Goal: Information Seeking & Learning: Learn about a topic

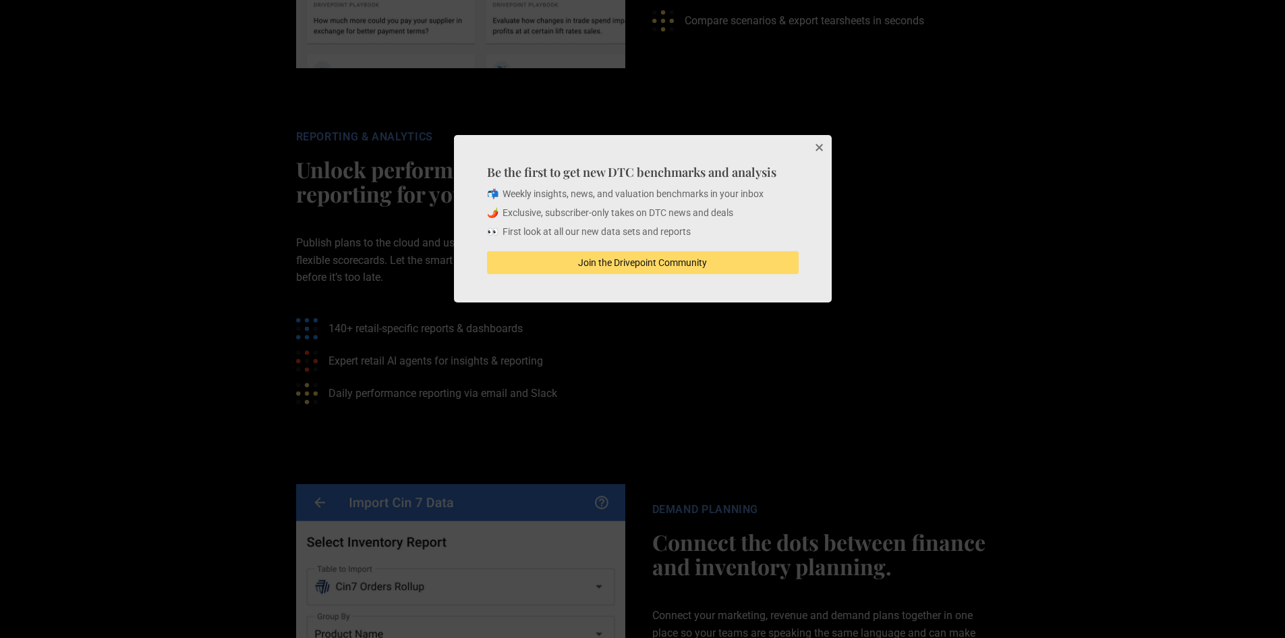
click at [818, 142] on button "Close" at bounding box center [818, 148] width 27 height 27
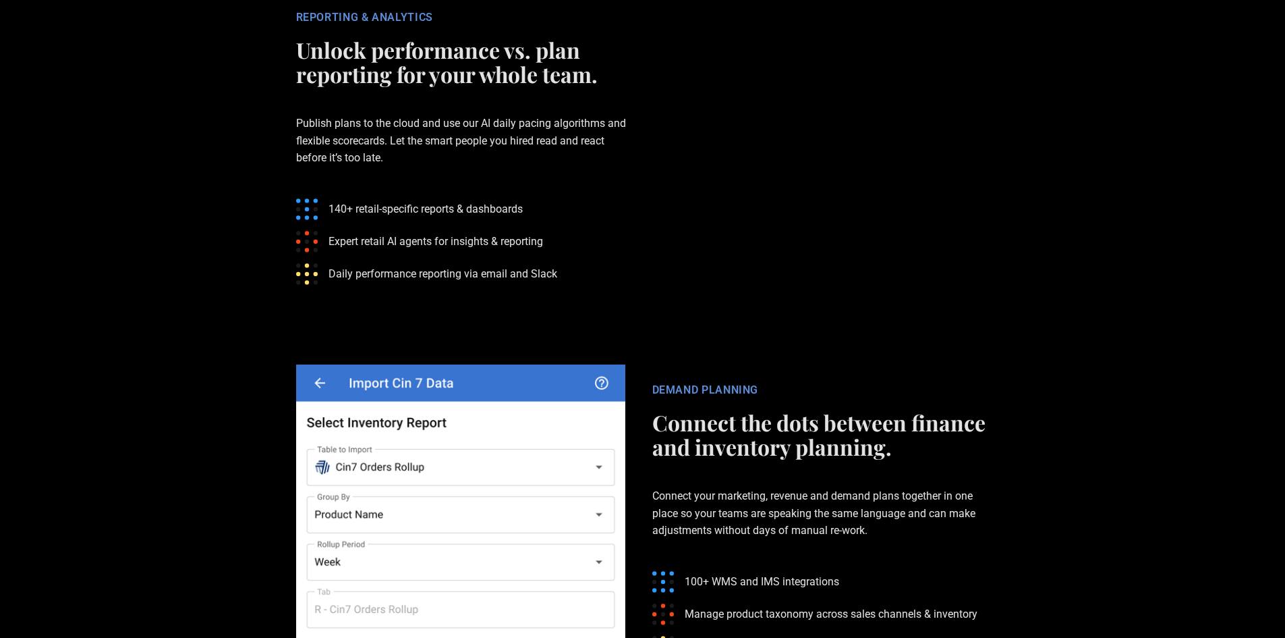
scroll to position [2969, 0]
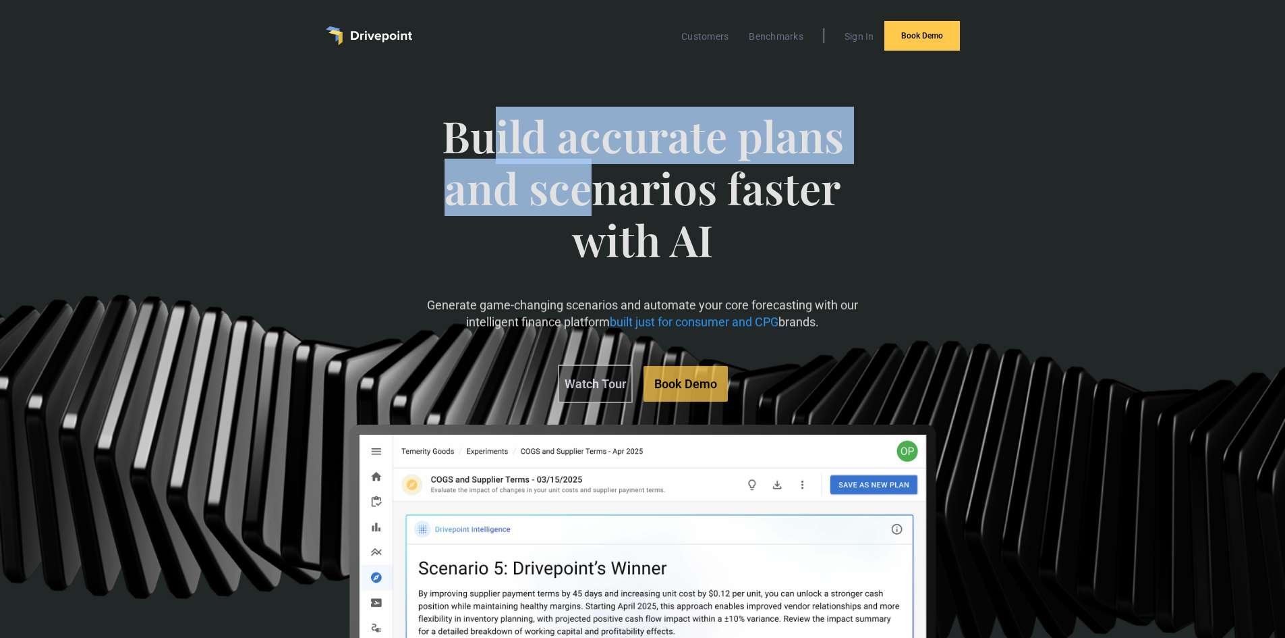
drag, startPoint x: 493, startPoint y: 128, endPoint x: 591, endPoint y: 188, distance: 115.1
click at [591, 188] on span "Build accurate plans and scenarios faster with AI" at bounding box center [642, 201] width 443 height 182
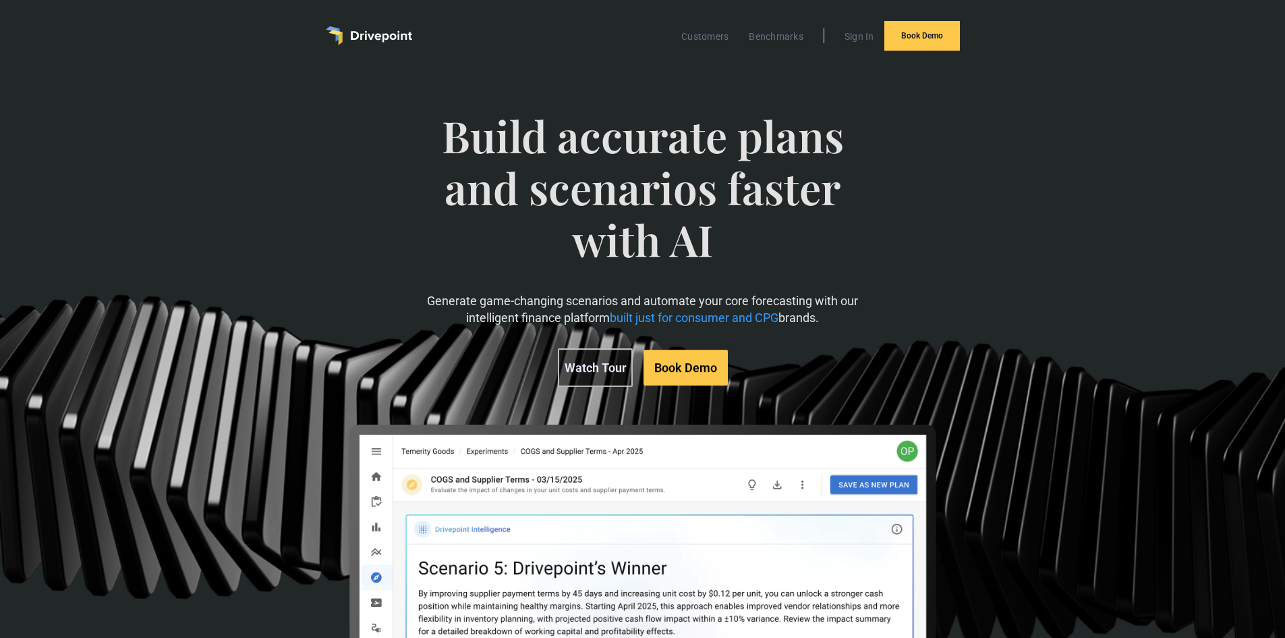
click at [652, 223] on span "Build accurate plans and scenarios faster with AI" at bounding box center [642, 201] width 443 height 182
drag, startPoint x: 483, startPoint y: 305, endPoint x: 582, endPoint y: 314, distance: 99.6
click at [587, 315] on p "Generate game-changing scenarios and automate your core forecasting with our in…" at bounding box center [642, 309] width 443 height 34
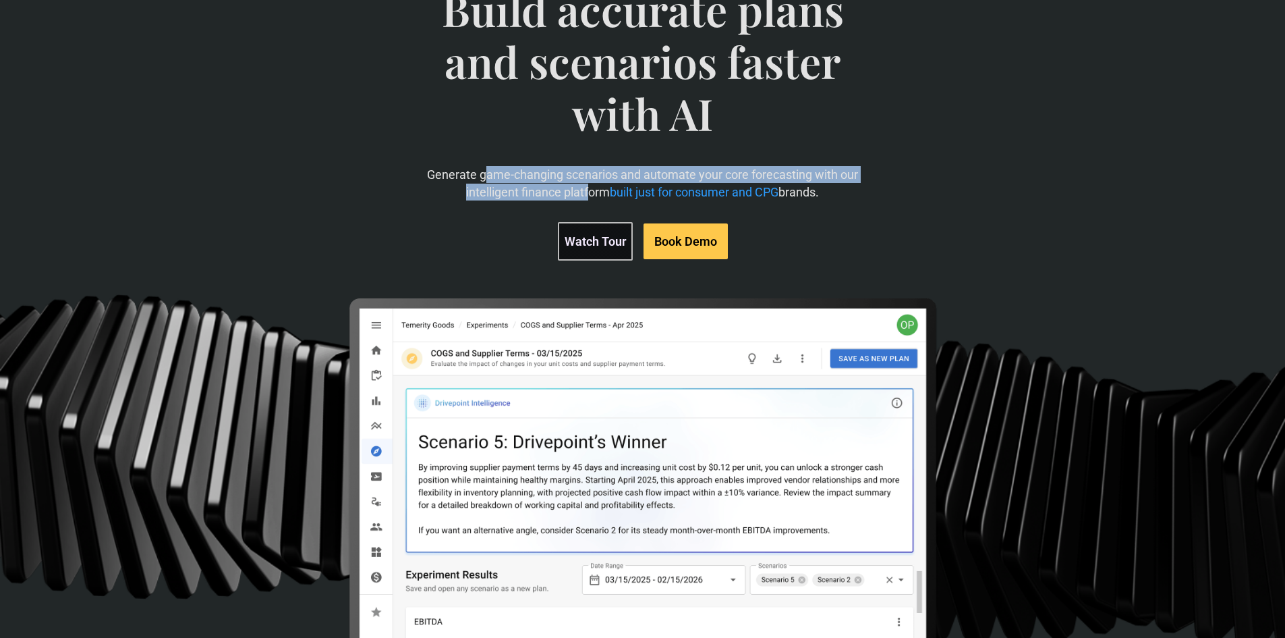
scroll to position [338, 0]
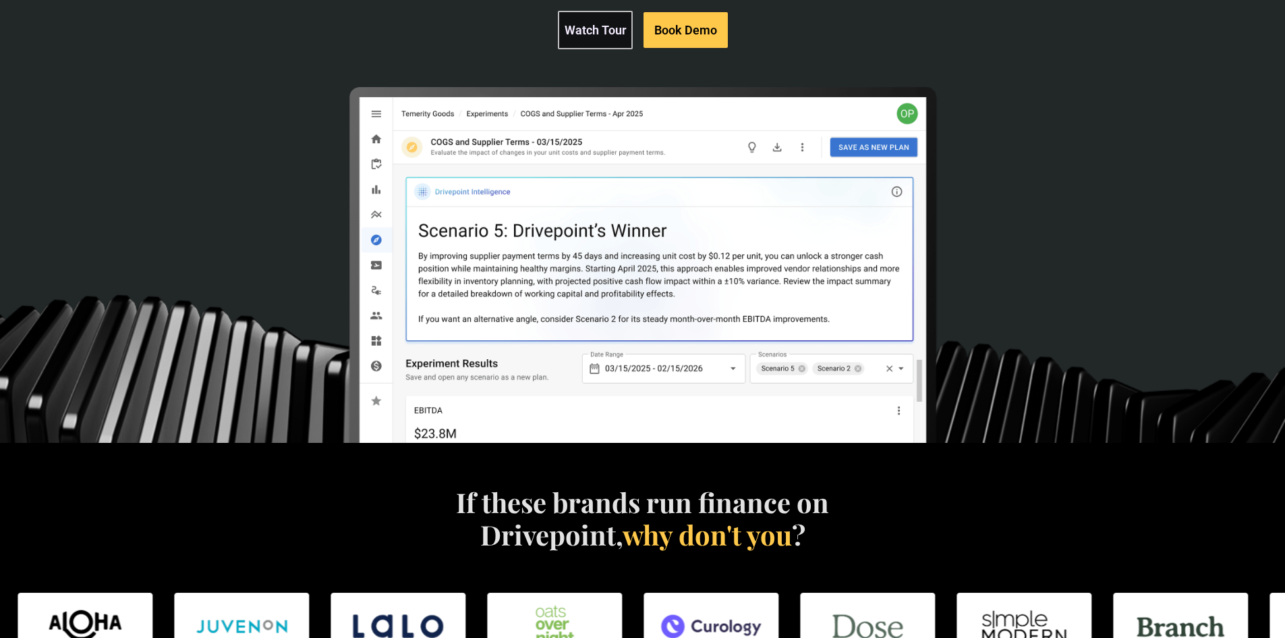
click at [576, 27] on link "Watch Tour" at bounding box center [595, 30] width 75 height 38
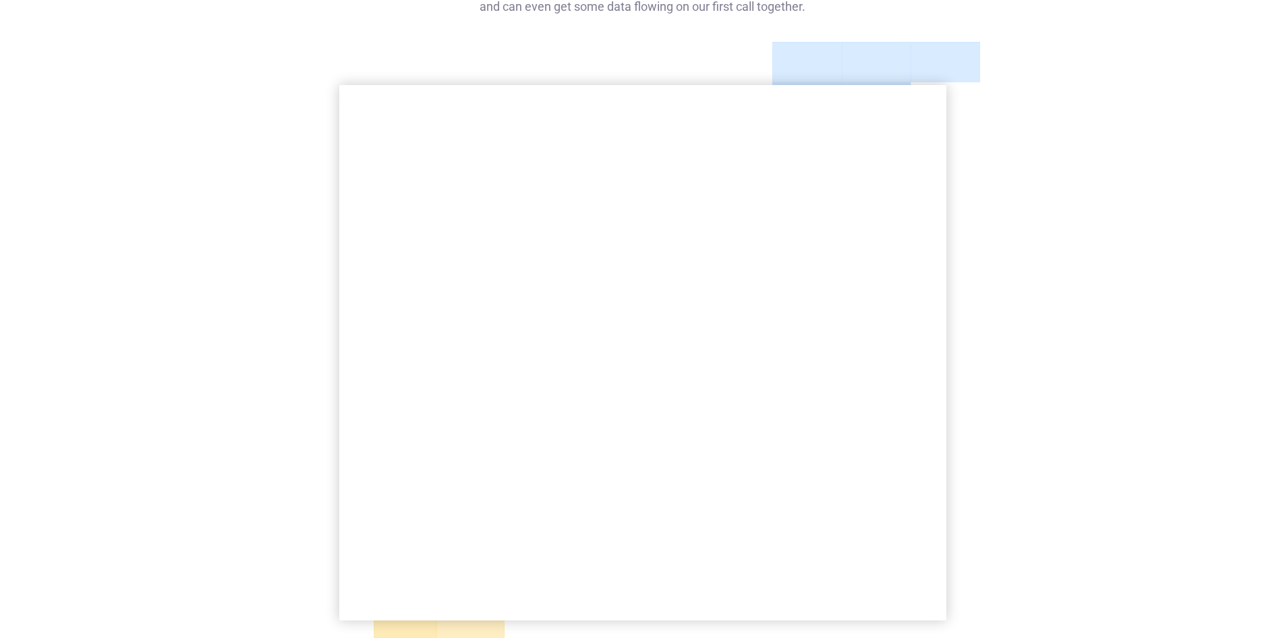
scroll to position [337, 0]
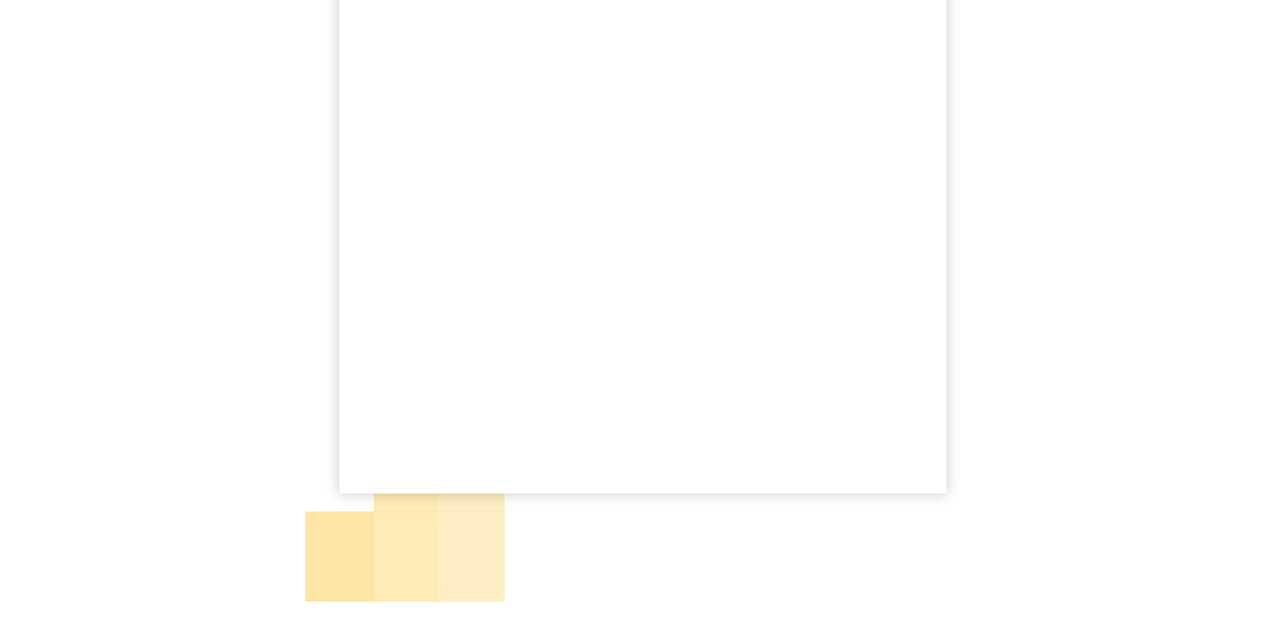
click at [113, 113] on div "Book a demo to get started We'll review your current setup, give you an overvie…" at bounding box center [642, 178] width 1285 height 884
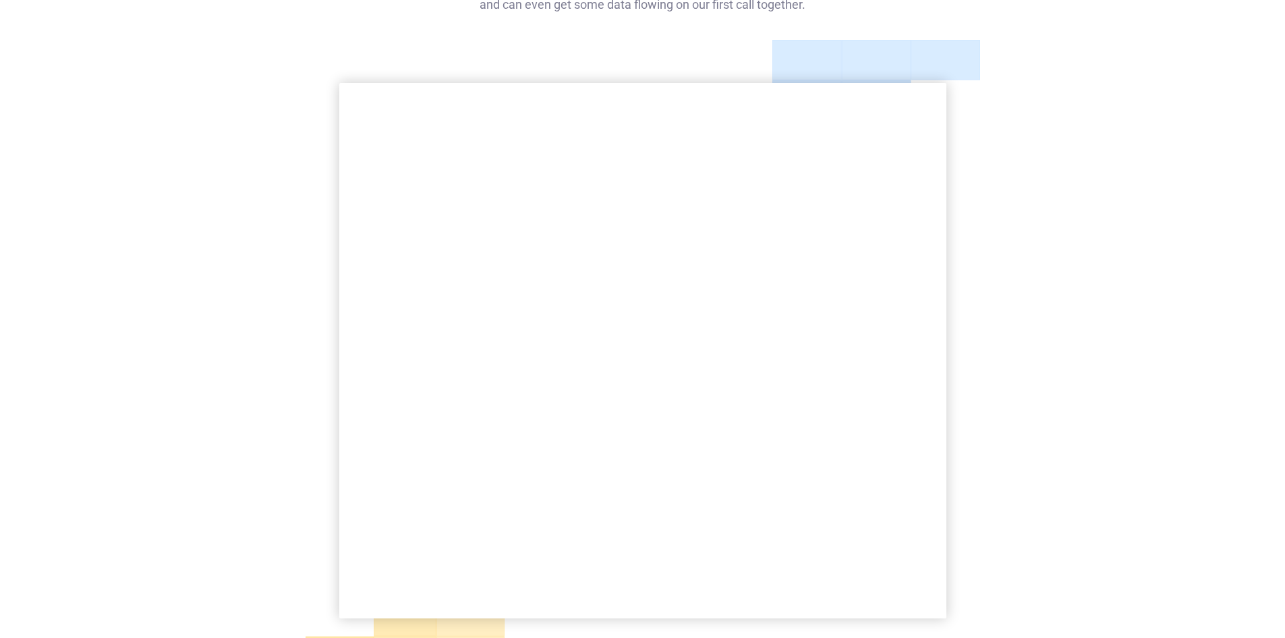
scroll to position [0, 0]
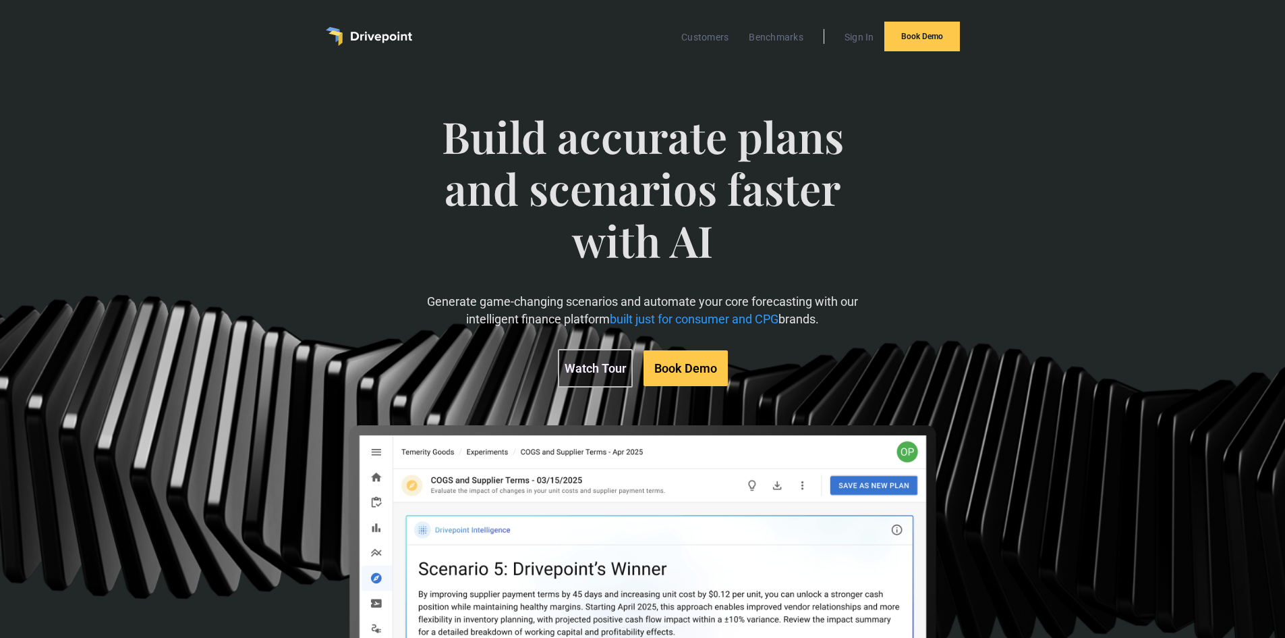
drag, startPoint x: 996, startPoint y: 460, endPoint x: 660, endPoint y: 131, distance: 470.4
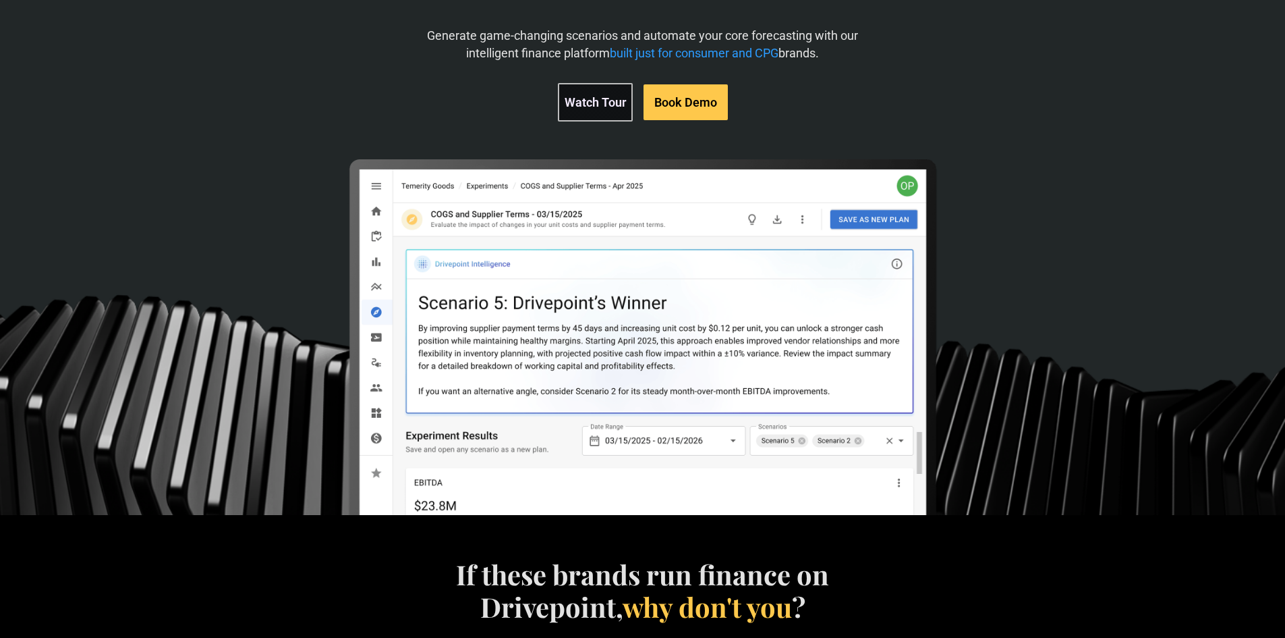
scroll to position [270, 0]
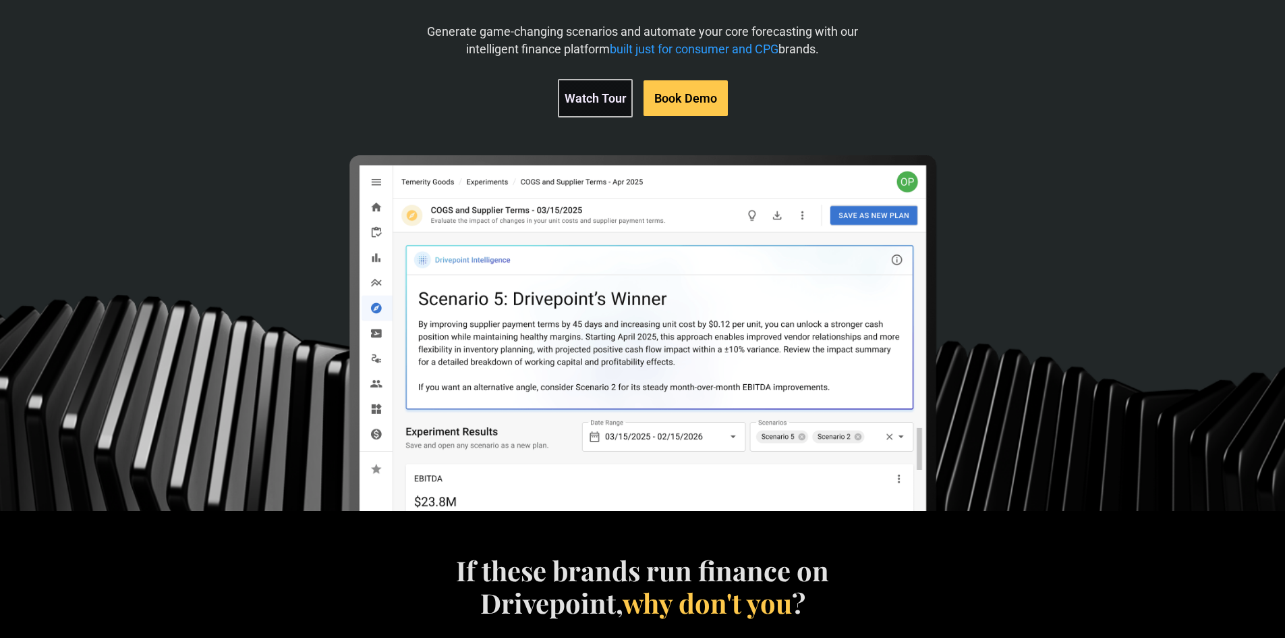
drag, startPoint x: 171, startPoint y: 123, endPoint x: 161, endPoint y: 120, distance: 10.7
